Goal: Task Accomplishment & Management: Complete application form

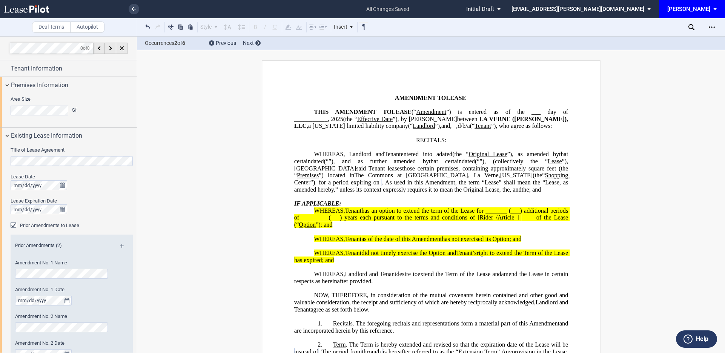
select select "number:5"
click at [711, 26] on icon "Open Lease options menu" at bounding box center [712, 27] width 6 height 6
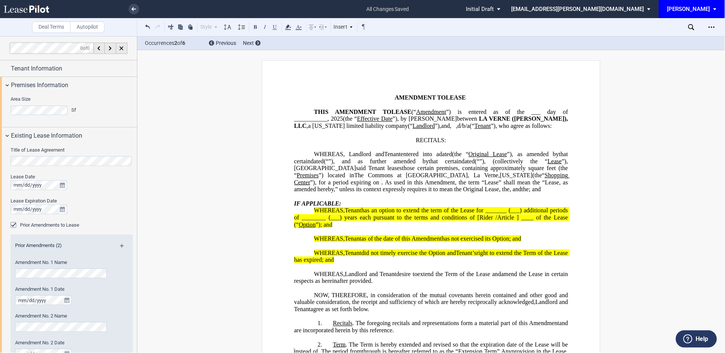
click at [715, 8] on span "EDENS: \aEDENS\a" at bounding box center [716, 9] width 9 height 18
click at [633, 81] on md-backdrop at bounding box center [362, 176] width 725 height 353
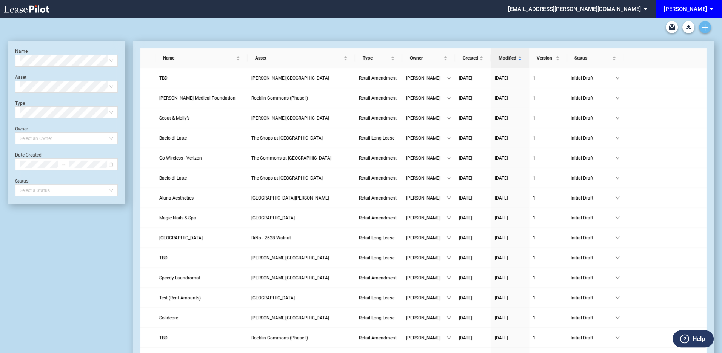
click at [708, 27] on link "Create new document" at bounding box center [705, 27] width 12 height 12
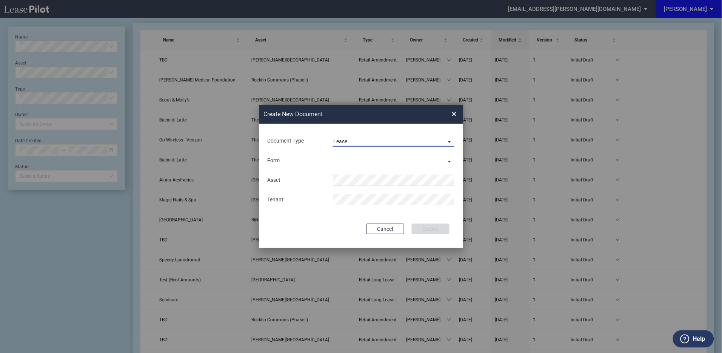
click at [448, 139] on span "Document Type: \aLease\a" at bounding box center [447, 142] width 9 height 8
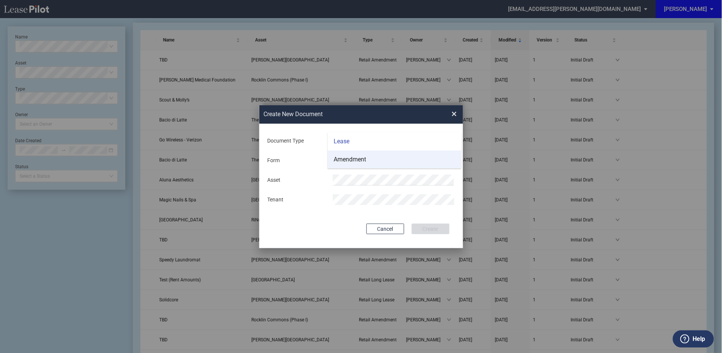
click at [354, 156] on div "Amendment" at bounding box center [349, 159] width 32 height 8
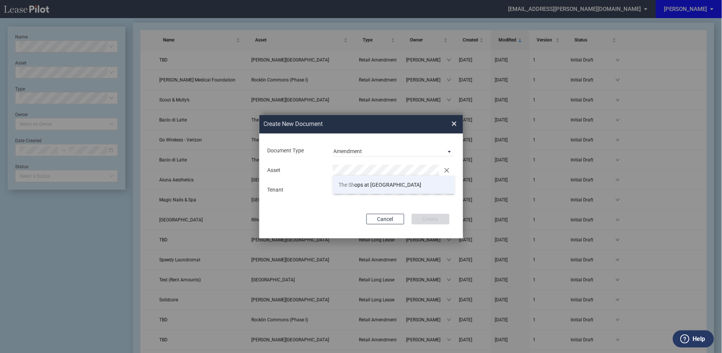
click at [375, 187] on span "The Sh ops at La Jolla Village" at bounding box center [379, 185] width 83 height 6
click at [430, 220] on button "Create" at bounding box center [431, 219] width 38 height 11
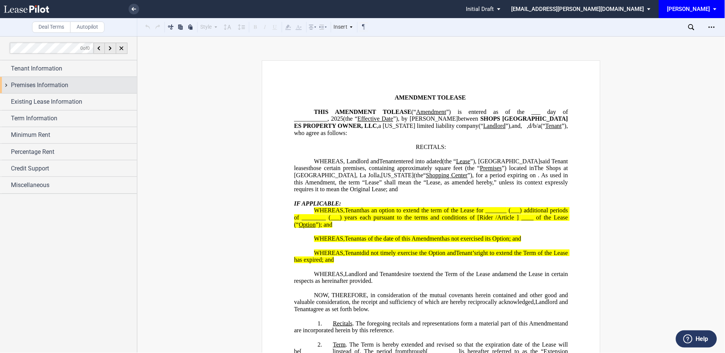
click at [8, 84] on div "Premises Information" at bounding box center [68, 85] width 137 height 16
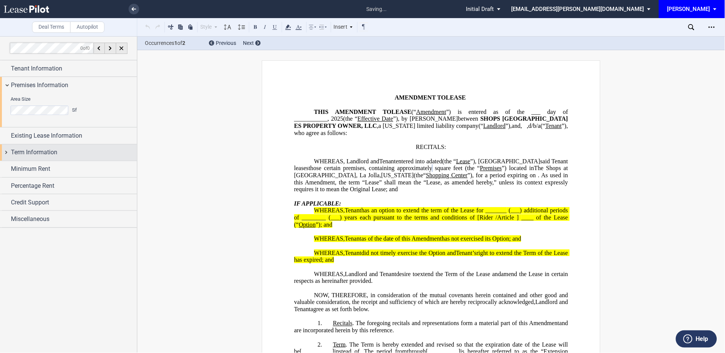
click at [11, 151] on span "Term Information" at bounding box center [34, 152] width 46 height 9
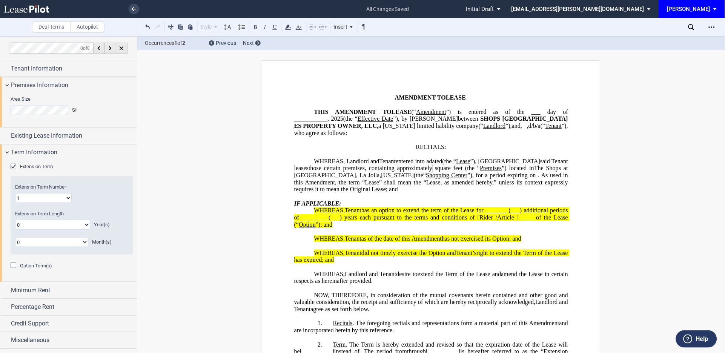
click at [85, 226] on select "0 1 2 3 4 5 6 7 8 9 10 11 12 13 14 15 16 17 18 19 20" at bounding box center [52, 225] width 75 height 10
select select "number:5"
click at [15, 220] on select "0 1 2 3 4 5 6 7 8 9 10 11 12 13 14 15 16 17 18 19 20" at bounding box center [52, 225] width 75 height 10
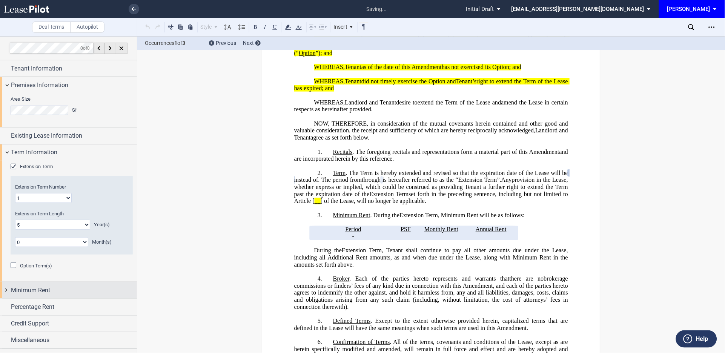
scroll to position [177, 0]
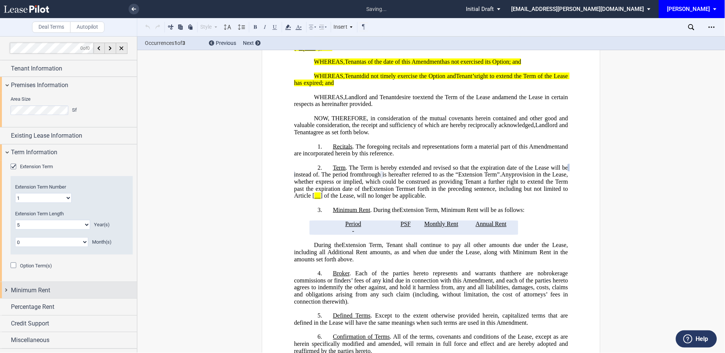
click at [5, 292] on div "Minimum Rent" at bounding box center [68, 290] width 137 height 16
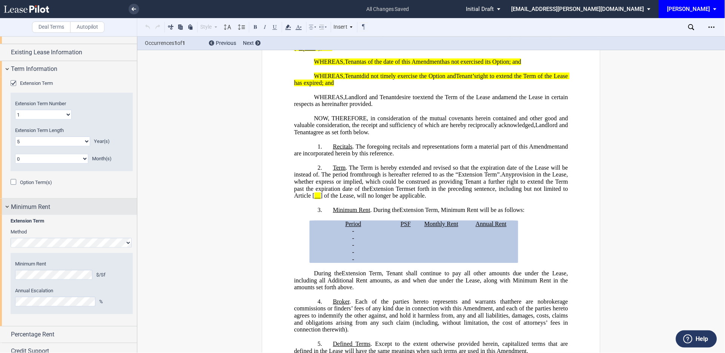
scroll to position [107, 0]
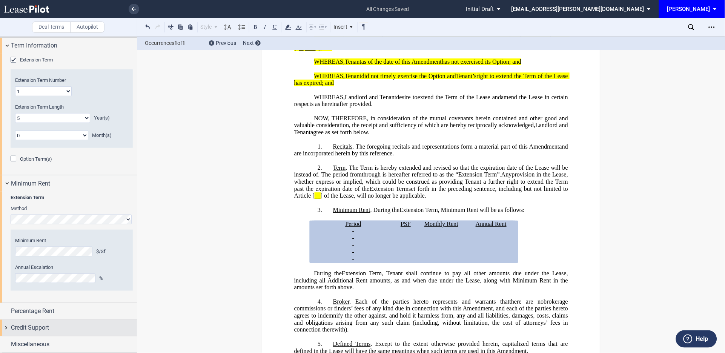
click at [4, 325] on div "Credit Support" at bounding box center [68, 328] width 137 height 16
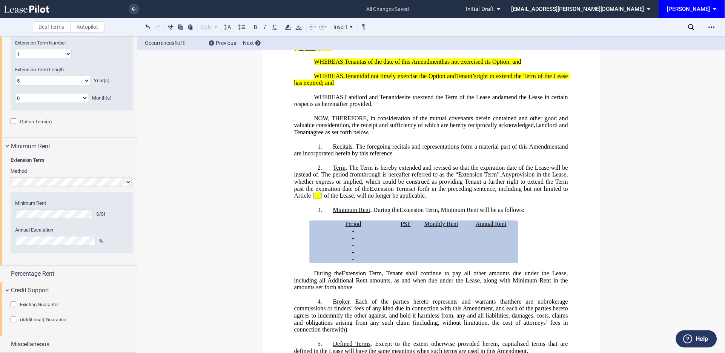
click at [14, 303] on div "Existing Guarantor" at bounding box center [15, 306] width 8 height 8
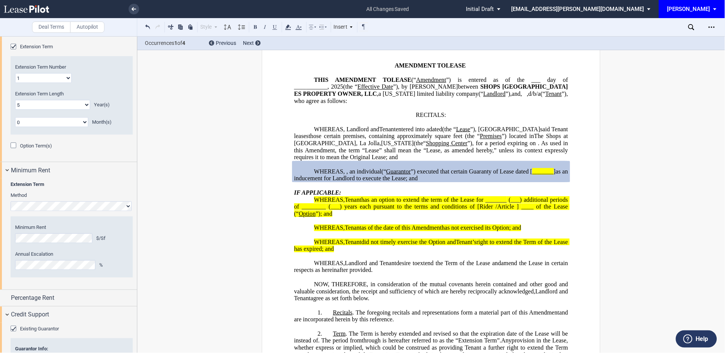
scroll to position [0, 0]
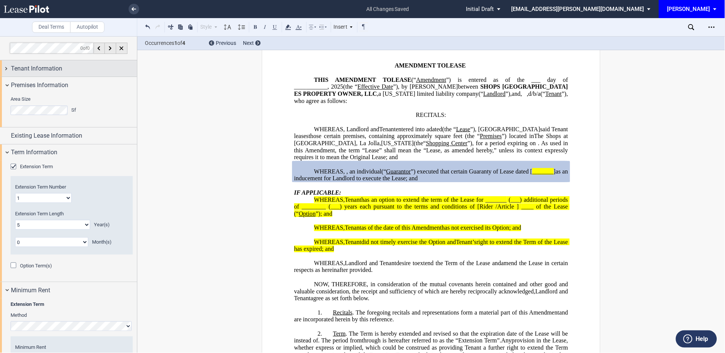
click at [7, 67] on div "Tenant Information" at bounding box center [68, 68] width 137 height 16
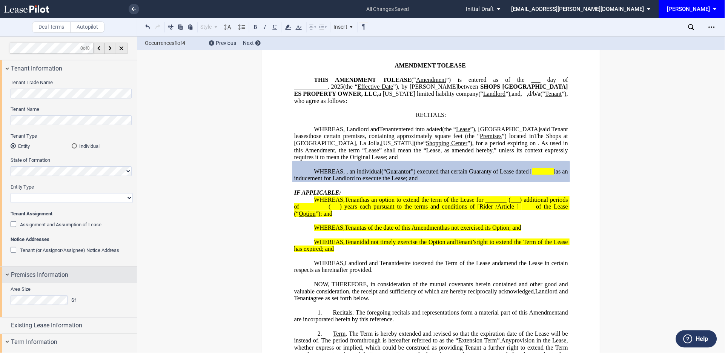
scroll to position [56, 0]
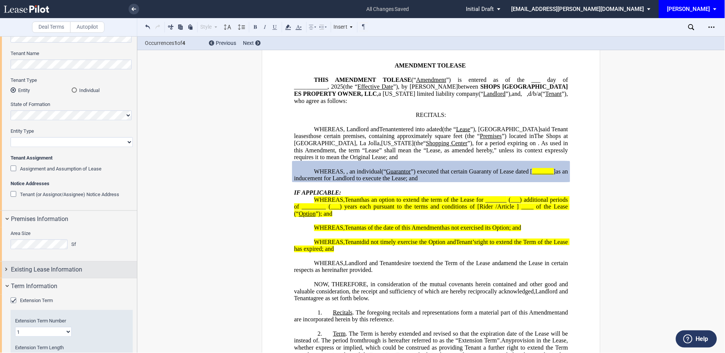
click at [3, 269] on div "Existing Lease Information" at bounding box center [68, 270] width 137 height 16
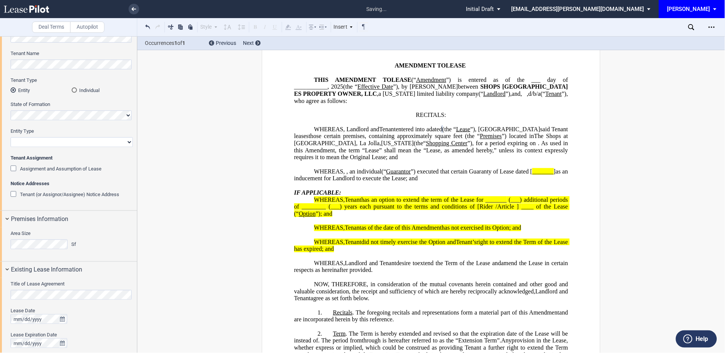
scroll to position [112, 0]
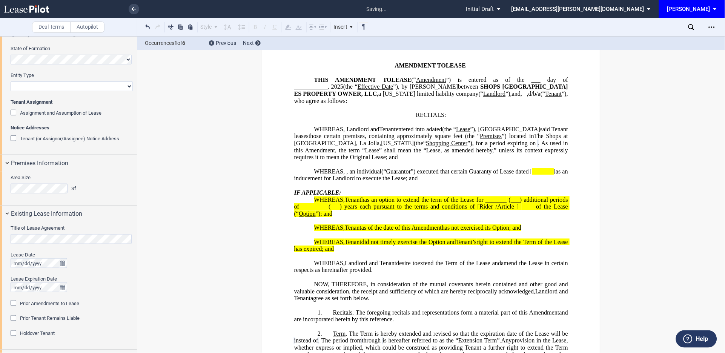
click at [12, 302] on div "Prior Amendments to Lease" at bounding box center [15, 304] width 8 height 8
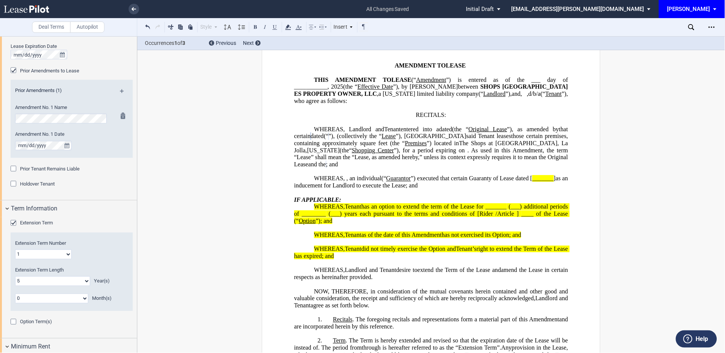
scroll to position [279, 0]
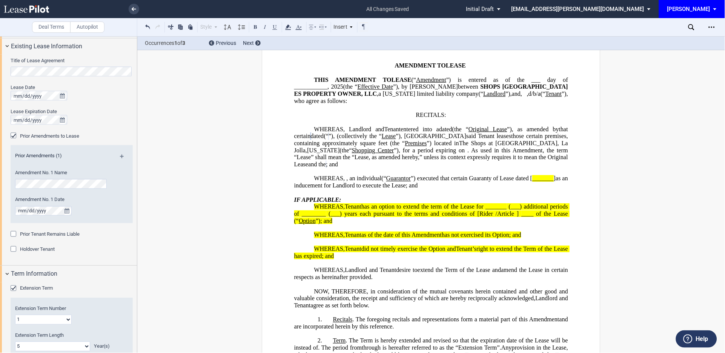
click at [120, 157] on md-icon at bounding box center [125, 159] width 10 height 9
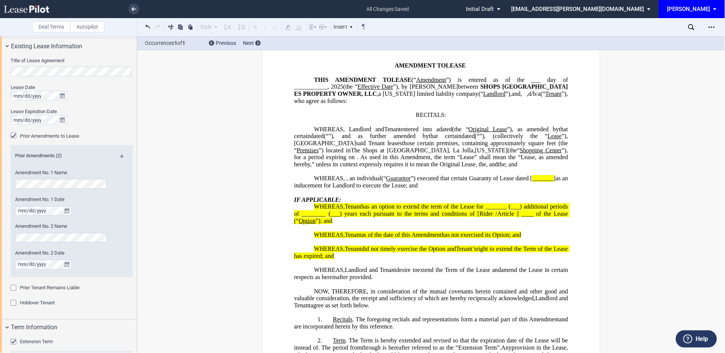
click at [120, 155] on md-icon at bounding box center [125, 159] width 10 height 9
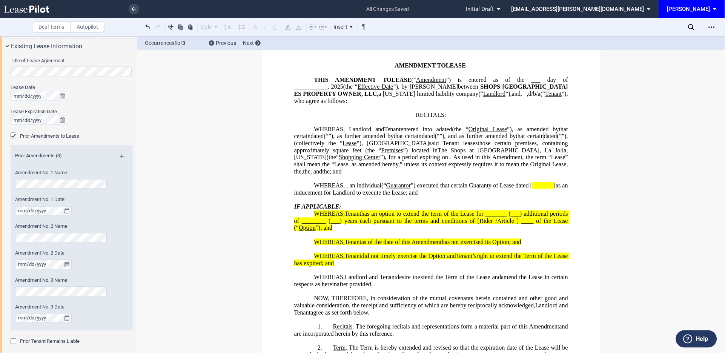
click at [0, 298] on html ".bocls-1{fill:#26354a;fill-rule:evenodd} Loading... × all changes saved Pending…" at bounding box center [362, 176] width 725 height 353
click at [123, 306] on div at bounding box center [120, 308] width 9 height 45
click at [11, 343] on div "Prior Tenant Remains Liable" at bounding box center [15, 343] width 8 height 8
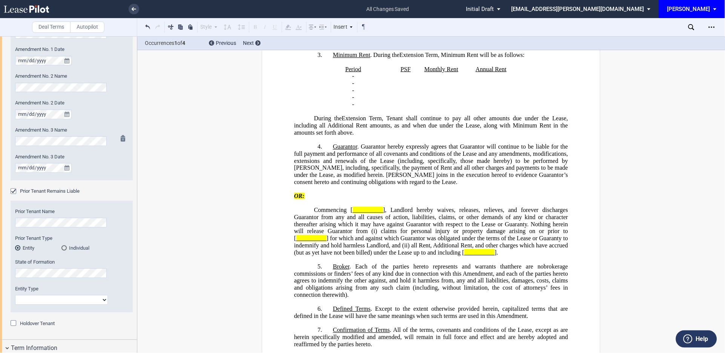
scroll to position [447, 0]
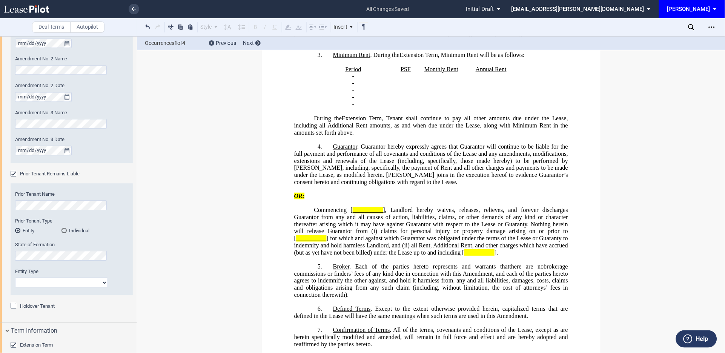
click at [11, 173] on div "Prior Tenant Remains Liable" at bounding box center [15, 175] width 8 height 8
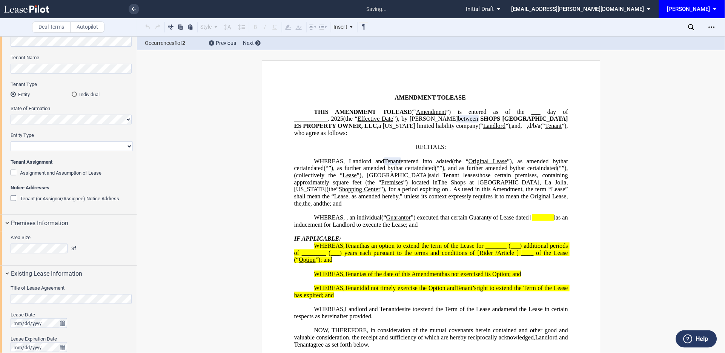
scroll to position [0, 0]
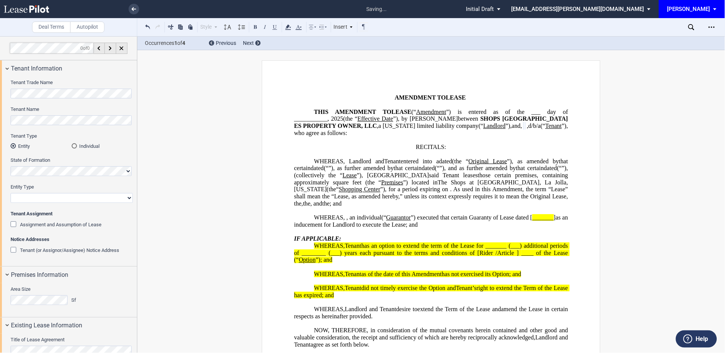
click at [28, 195] on select "Corporation Limited Liability Company General Partnership Limited Partnership O…" at bounding box center [72, 198] width 122 height 10
select select "limited liability company"
click at [11, 193] on select "Corporation Limited Liability Company General Partnership Limited Partnership O…" at bounding box center [72, 198] width 122 height 10
click at [6, 118] on div "Tenant Trade Name Tenant Name Tenant Type Entity Individual State of Formation …" at bounding box center [68, 172] width 137 height 190
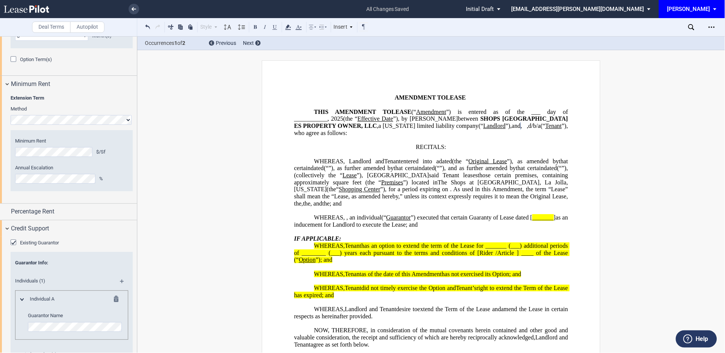
scroll to position [786, 0]
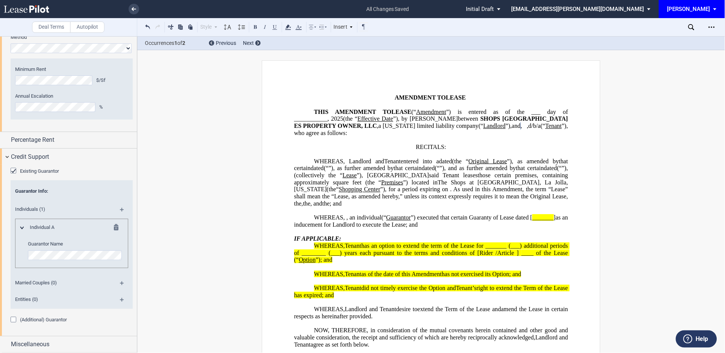
click at [121, 283] on md-icon at bounding box center [125, 285] width 10 height 9
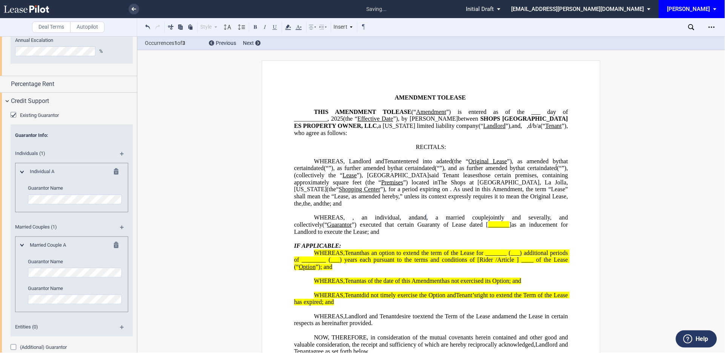
scroll to position [870, 0]
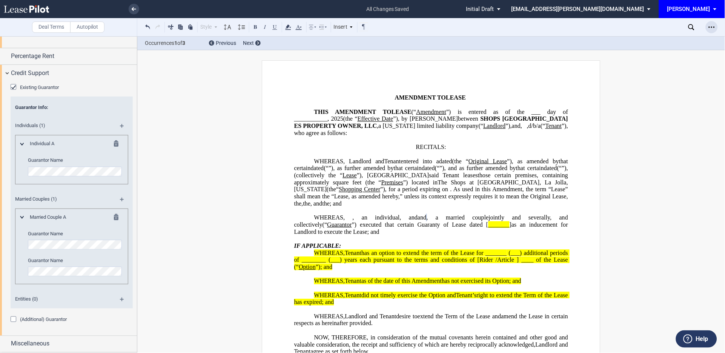
click at [711, 26] on icon "Open Lease options menu" at bounding box center [712, 27] width 6 height 6
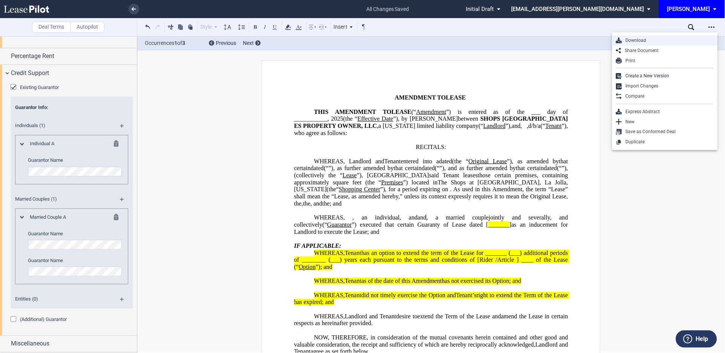
click at [644, 39] on div "Download" at bounding box center [668, 40] width 92 height 6
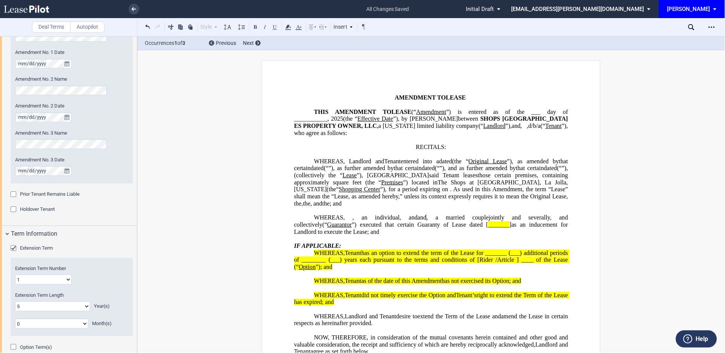
scroll to position [311, 0]
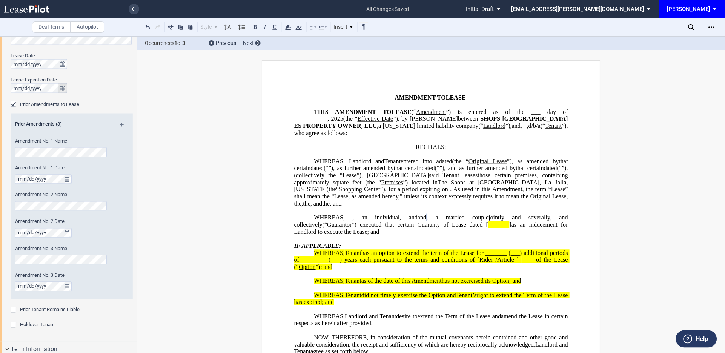
click at [64, 86] on icon "true" at bounding box center [62, 88] width 5 height 5
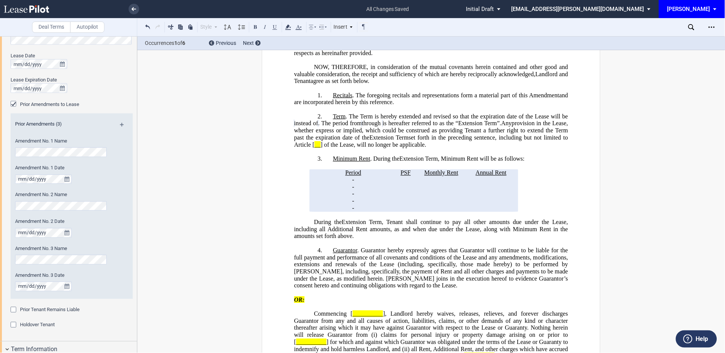
scroll to position [279, 0]
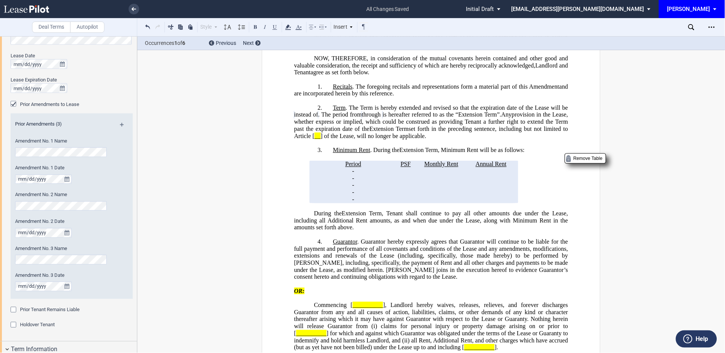
click at [319, 175] on p "﻿ ﻿ - ﻿ ﻿ -" at bounding box center [354, 171] width 78 height 7
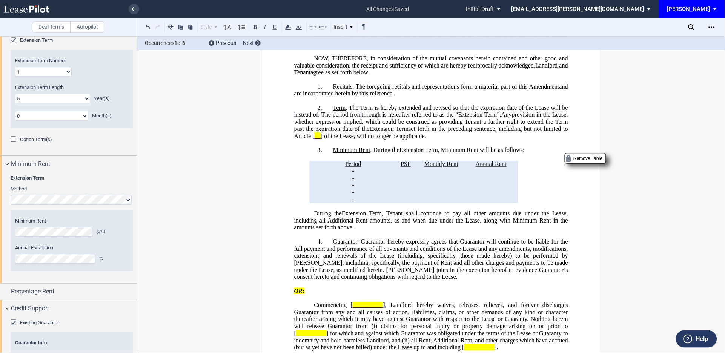
scroll to position [670, 0]
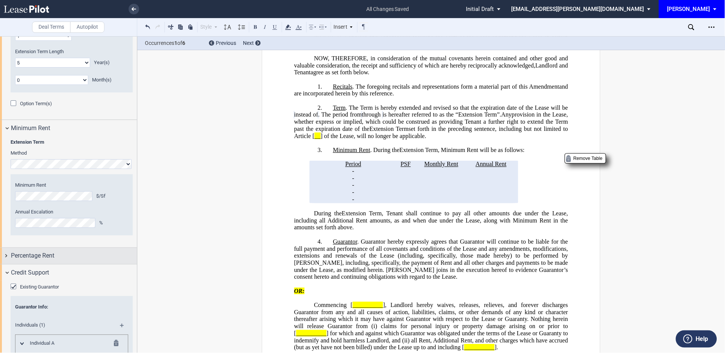
click at [3, 255] on div "Percentage Rent" at bounding box center [68, 256] width 137 height 16
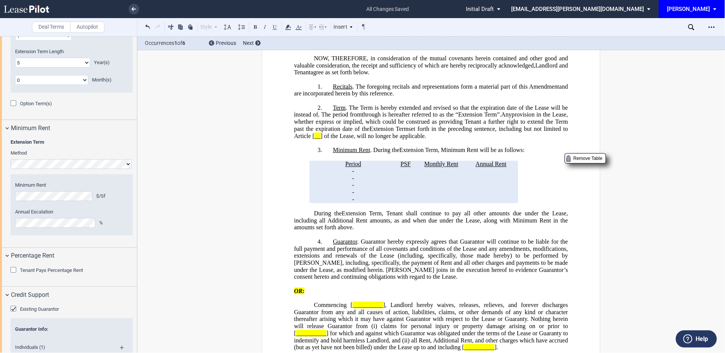
click at [16, 268] on div "Tenant Pays Percentage Rent" at bounding box center [15, 271] width 8 height 8
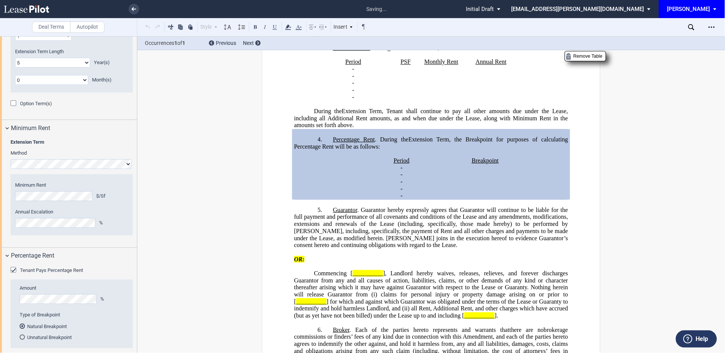
scroll to position [393, 0]
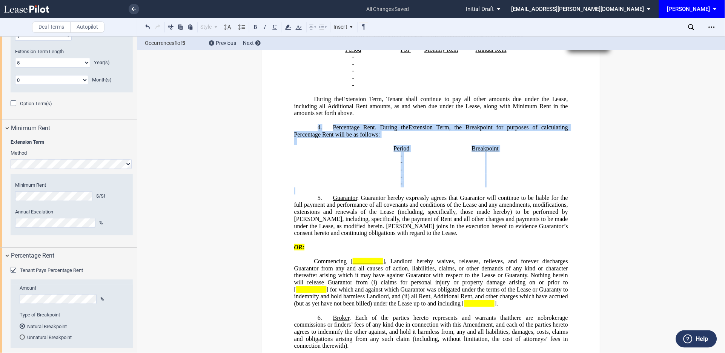
drag, startPoint x: 315, startPoint y: 149, endPoint x: 475, endPoint y: 214, distance: 172.3
